Goal: Information Seeking & Learning: Learn about a topic

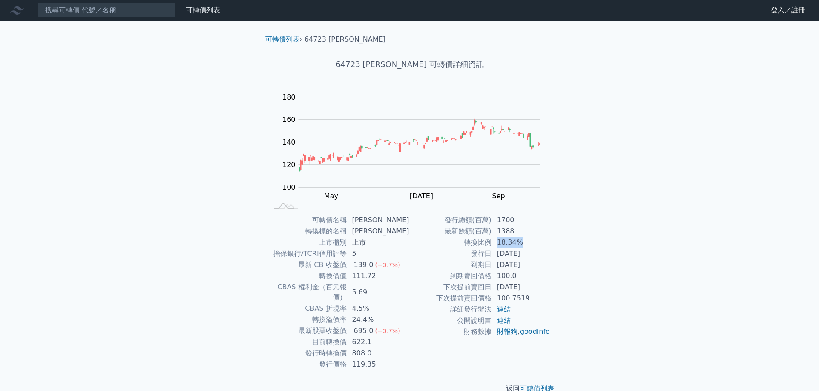
drag, startPoint x: 522, startPoint y: 244, endPoint x: 489, endPoint y: 237, distance: 34.7
click at [489, 237] on tr "轉換比例 18.34%" at bounding box center [479, 242] width 141 height 11
click at [489, 237] on td "轉換比例" at bounding box center [450, 242] width 82 height 11
drag, startPoint x: 450, startPoint y: 276, endPoint x: 460, endPoint y: 275, distance: 10.0
click at [460, 275] on td "到期賣回價格" at bounding box center [450, 276] width 82 height 11
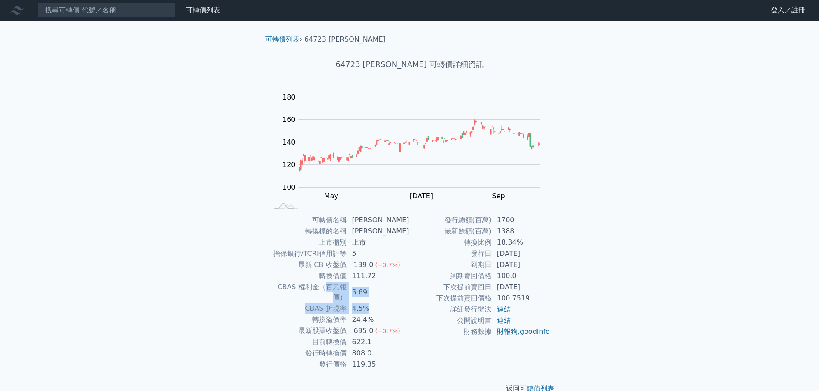
drag, startPoint x: 318, startPoint y: 290, endPoint x: 380, endPoint y: 297, distance: 62.7
click at [380, 297] on tbody "可轉債名稱 [PERSON_NAME] 轉換標的名稱 保瑞 上市櫃別 上市 擔保銀行/TCRI信用評等 5 最新 CB 收盤價 139.0 (+0.7%) 轉…" at bounding box center [339, 293] width 141 height 156
click at [380, 303] on td "4.5%" at bounding box center [378, 308] width 63 height 11
drag, startPoint x: 373, startPoint y: 290, endPoint x: 364, endPoint y: 280, distance: 13.4
click at [364, 280] on tbody "可轉債名稱 [PERSON_NAME] 轉換標的名稱 保瑞 上市櫃別 上市 擔保銀行/TCRI信用評等 5 最新 CB 收盤價 139.0 (+0.7%) 轉…" at bounding box center [339, 293] width 141 height 156
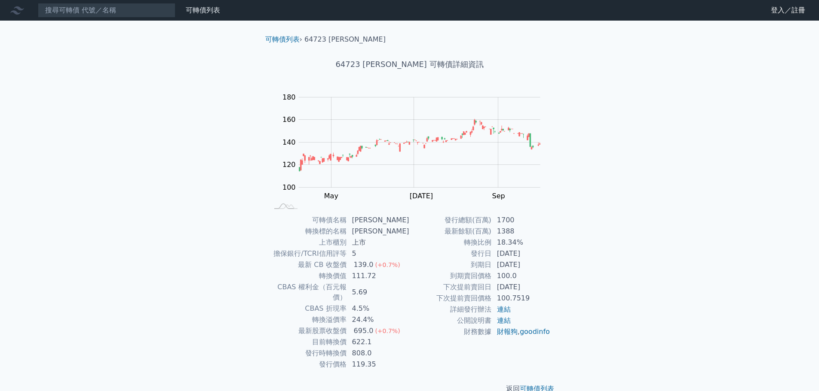
click at [358, 274] on td "111.72" at bounding box center [378, 276] width 63 height 11
drag, startPoint x: 313, startPoint y: 297, endPoint x: 378, endPoint y: 295, distance: 64.9
click at [378, 303] on tr "CBAS 折現率 4.5%" at bounding box center [339, 308] width 141 height 11
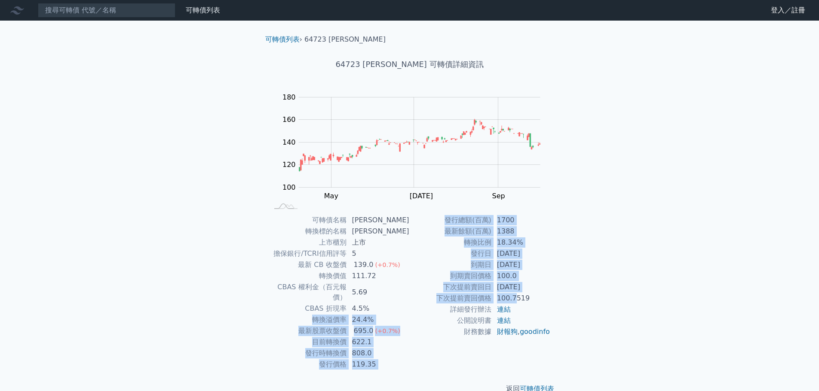
drag, startPoint x: 316, startPoint y: 306, endPoint x: 516, endPoint y: 301, distance: 199.9
click at [516, 301] on div "可轉債名稱 [PERSON_NAME] 轉換標的名稱 保瑞 上市櫃別 上市 擔保銀行/TCRI信用評等 5 最新 CB 收盤價 139.0 (+0.7%) 轉…" at bounding box center [409, 293] width 302 height 156
click at [516, 301] on td "100.7519" at bounding box center [521, 298] width 59 height 11
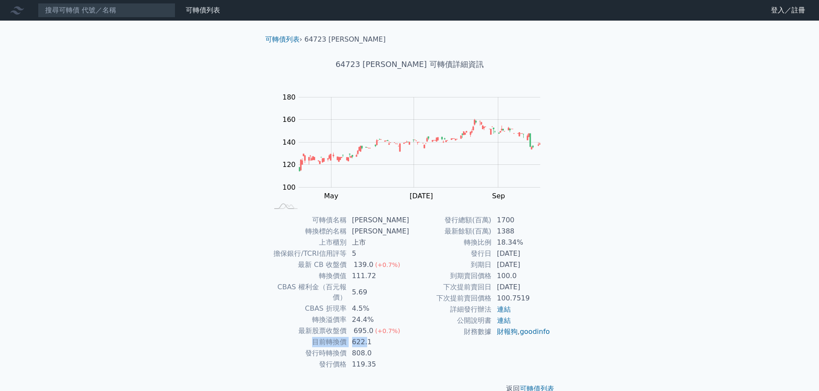
drag, startPoint x: 315, startPoint y: 330, endPoint x: 370, endPoint y: 336, distance: 54.4
click at [370, 337] on tr "目前轉換價 622.1" at bounding box center [339, 342] width 141 height 11
click at [370, 337] on td "622.1" at bounding box center [378, 342] width 63 height 11
drag, startPoint x: 318, startPoint y: 333, endPoint x: 383, endPoint y: 333, distance: 64.9
click at [383, 337] on tr "目前轉換價 622.1" at bounding box center [339, 342] width 141 height 11
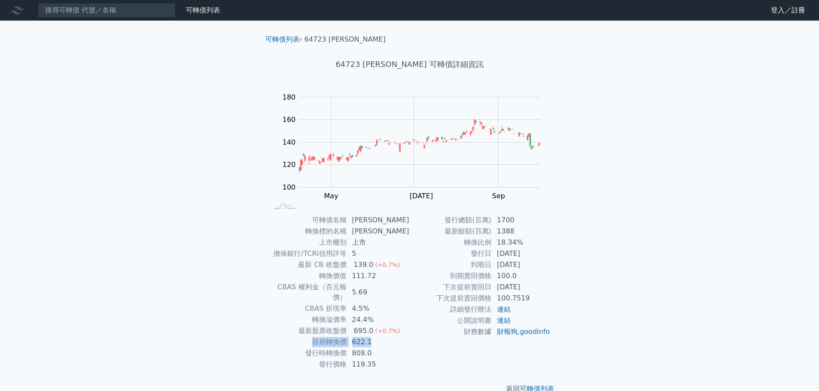
click at [383, 337] on td "622.1" at bounding box center [378, 342] width 63 height 11
